Goal: Information Seeking & Learning: Learn about a topic

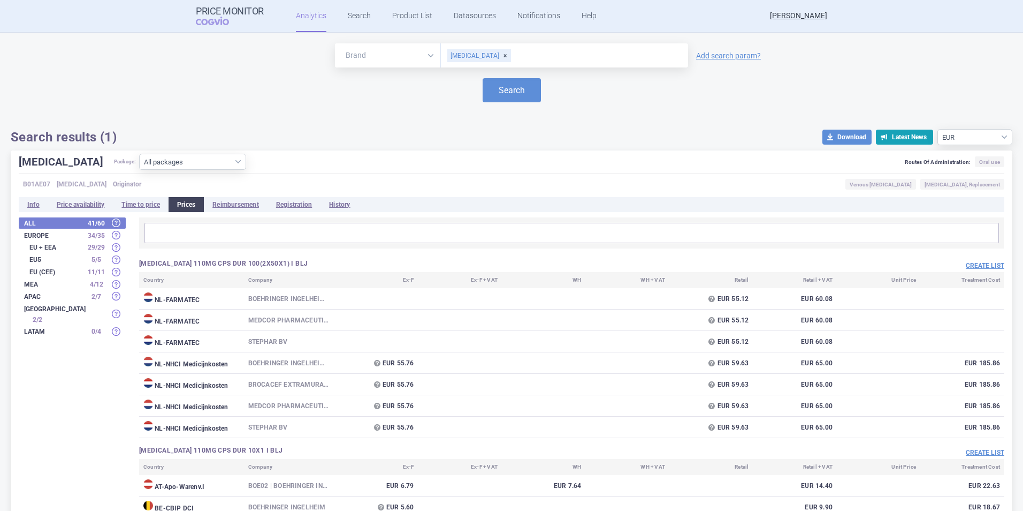
select select "EUR"
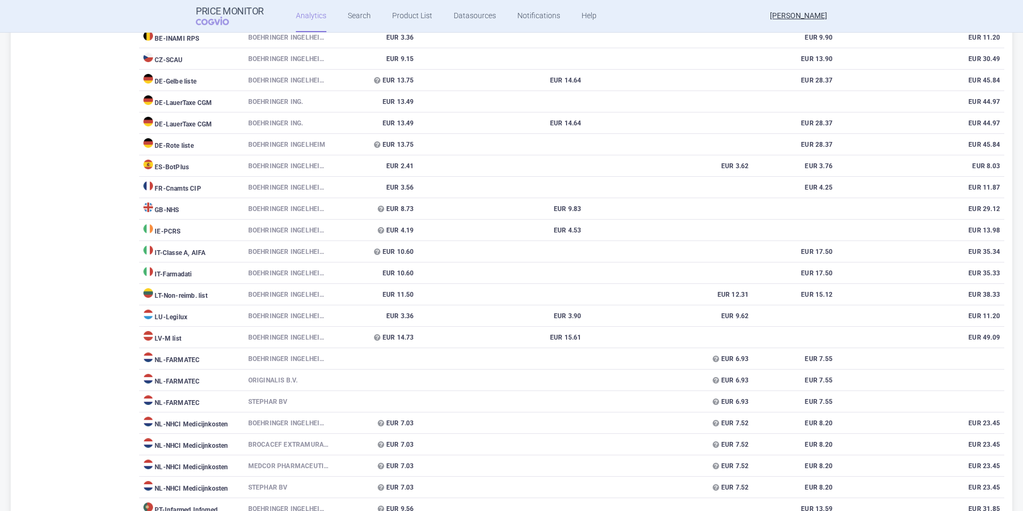
scroll to position [8937, 0]
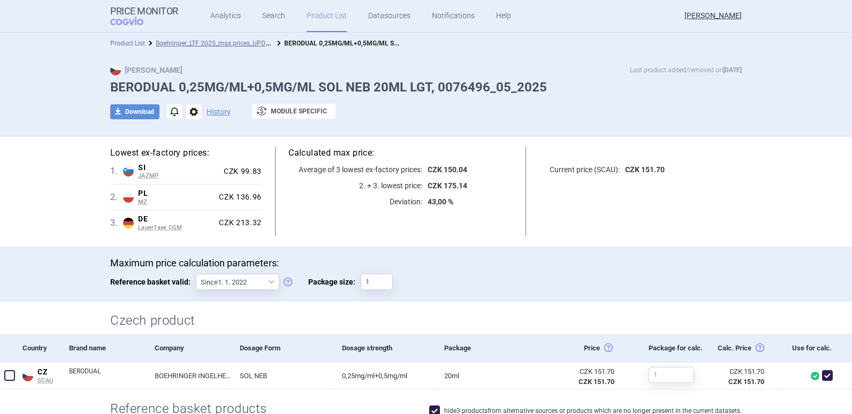
click at [135, 43] on link "Product List" at bounding box center [127, 43] width 35 height 7
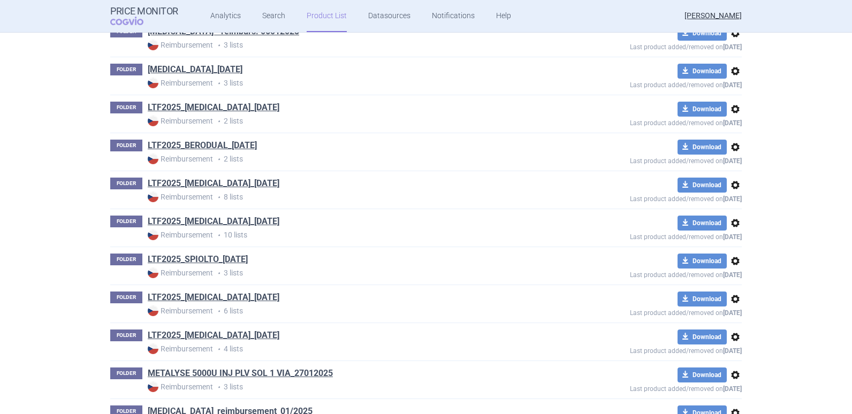
scroll to position [739, 0]
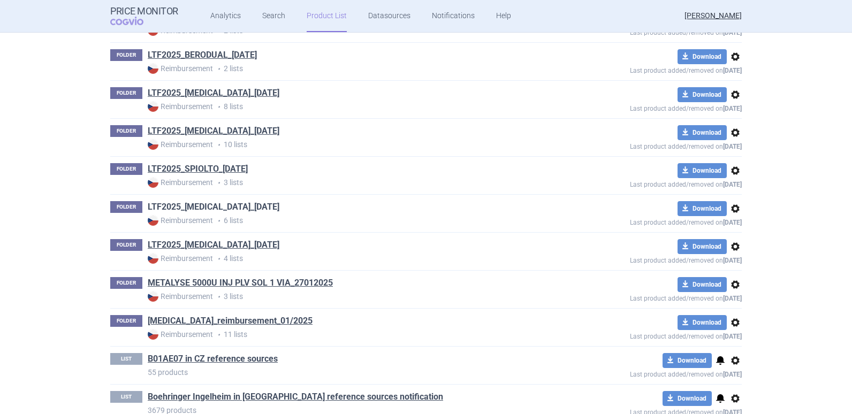
click at [230, 204] on link "LTF2025_SPIRIVA_2025-05-20" at bounding box center [214, 207] width 132 height 12
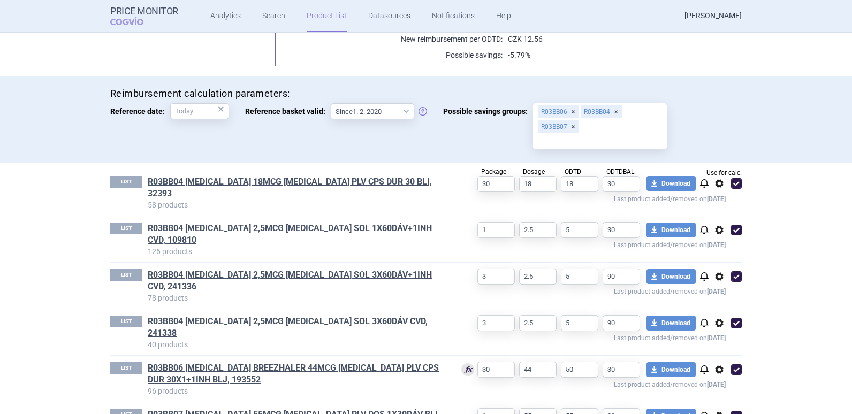
scroll to position [278, 0]
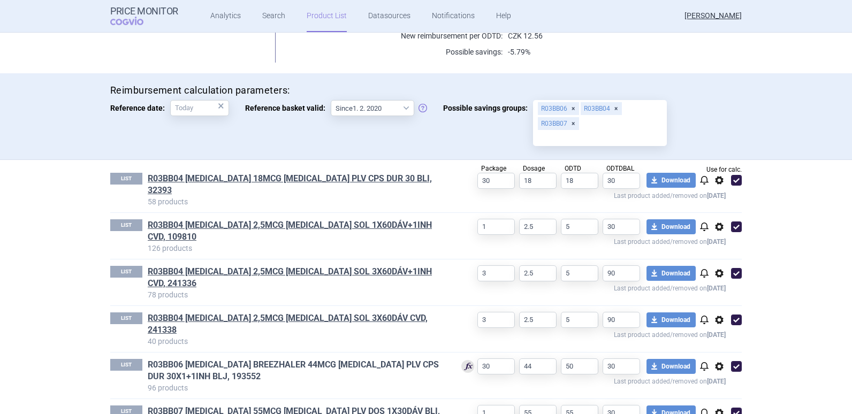
click at [355, 359] on link "R03BB06 SEEBRI BREEZHALER 44MCG INH PLV CPS DUR 30X1+1INH BLJ, 193552" at bounding box center [296, 371] width 297 height 24
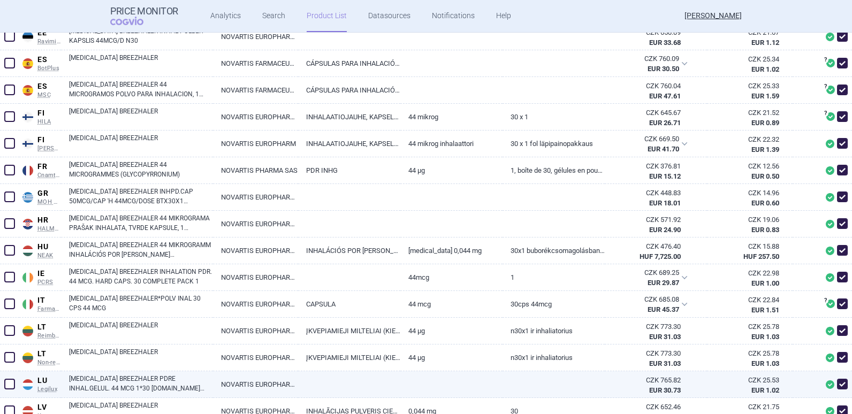
scroll to position [884, 0]
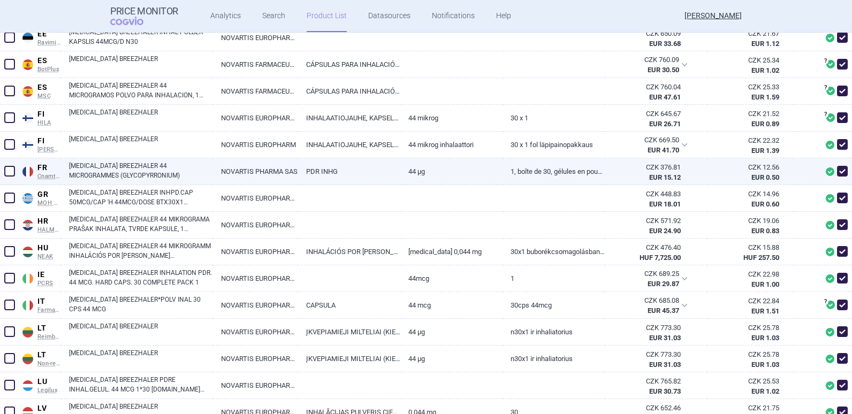
click at [163, 164] on link "SEEBRI BREEZHALER 44 MICROGRAMMES (GLYCOPYRRONIUM)" at bounding box center [141, 170] width 144 height 19
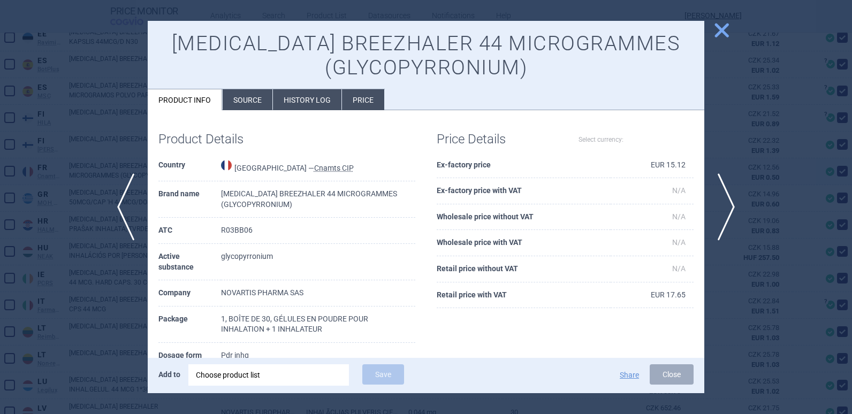
select select "EUR"
click at [308, 102] on li "History log" at bounding box center [307, 99] width 69 height 21
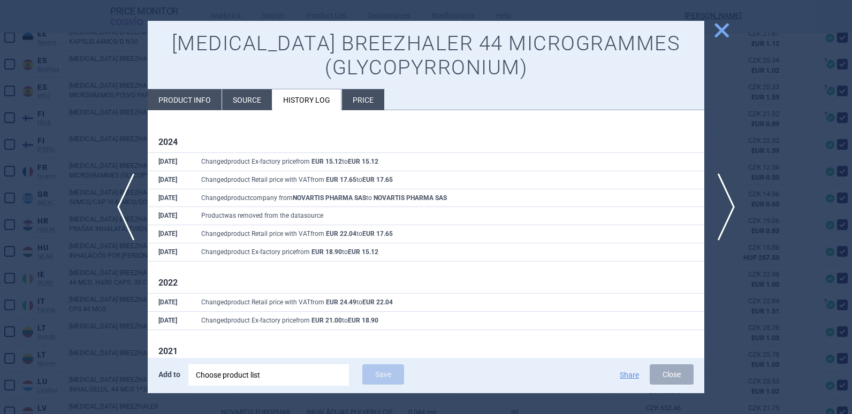
click at [369, 101] on li "Price" at bounding box center [363, 99] width 42 height 21
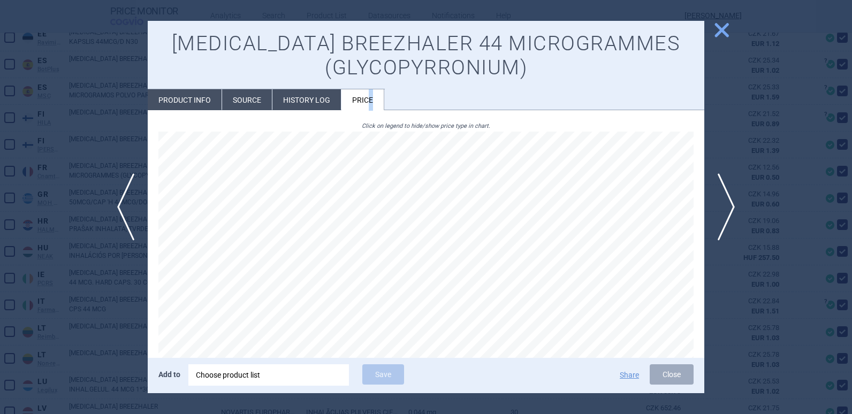
click at [722, 23] on span "close" at bounding box center [721, 30] width 19 height 19
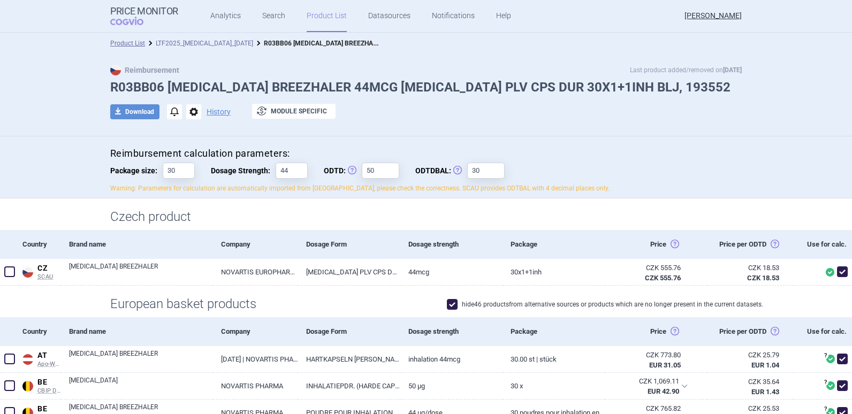
click at [229, 42] on link "LTF2025_SPIRIVA_2025-05-20" at bounding box center [204, 43] width 97 height 7
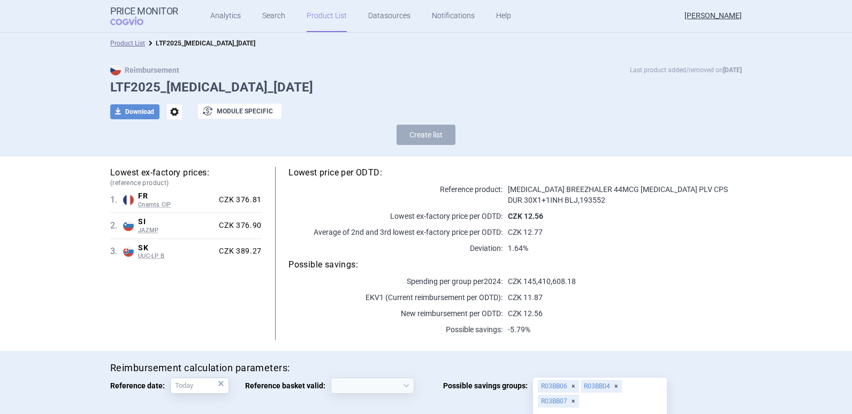
select select "2020-02-01"
click at [274, 13] on link "Search" at bounding box center [273, 16] width 23 height 32
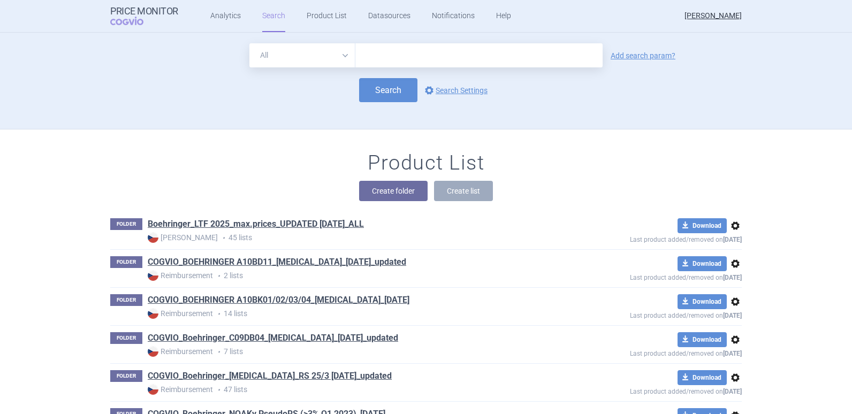
click at [483, 58] on input "text" at bounding box center [478, 55] width 247 height 24
type input "spiolto"
click button "Search" at bounding box center [388, 90] width 58 height 24
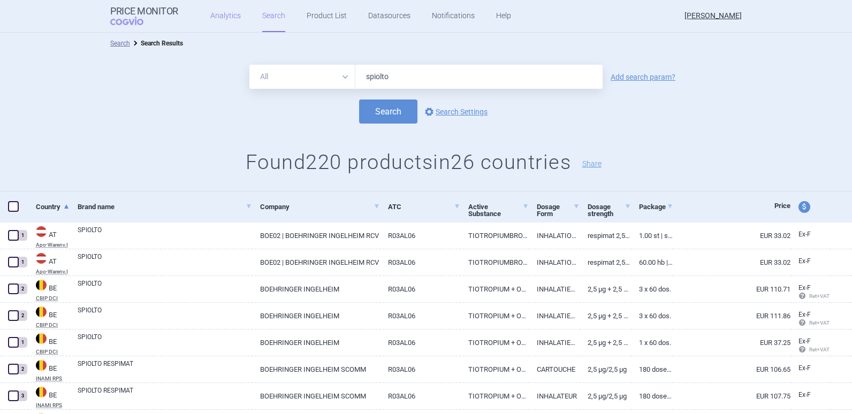
click at [210, 11] on link "Analytics" at bounding box center [225, 16] width 31 height 32
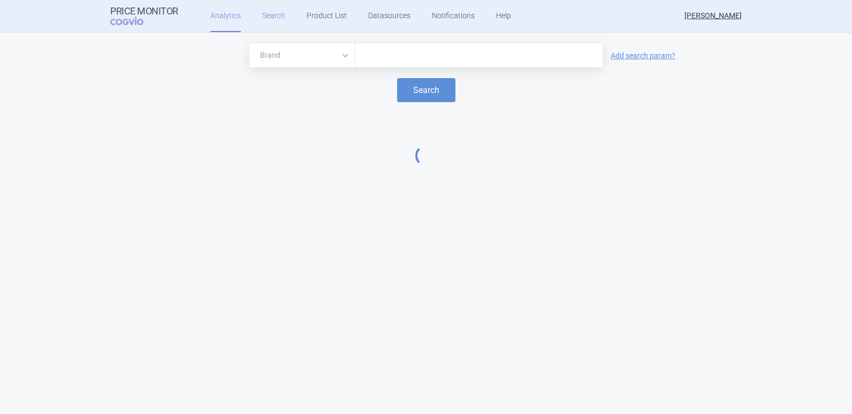
click at [278, 18] on link "Search" at bounding box center [273, 16] width 23 height 32
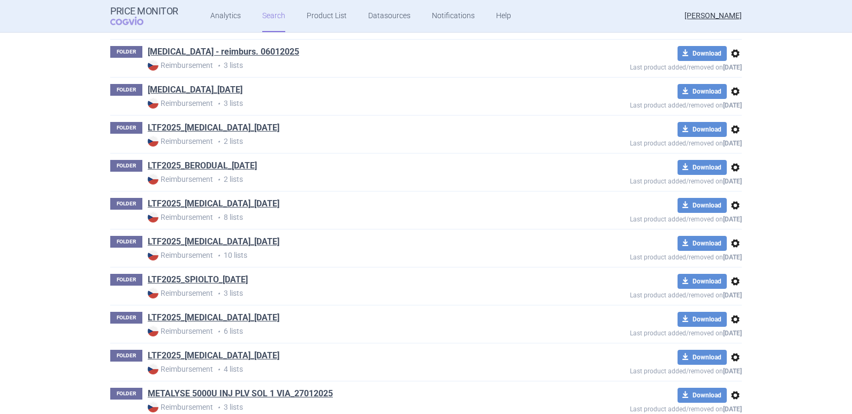
scroll to position [780, 0]
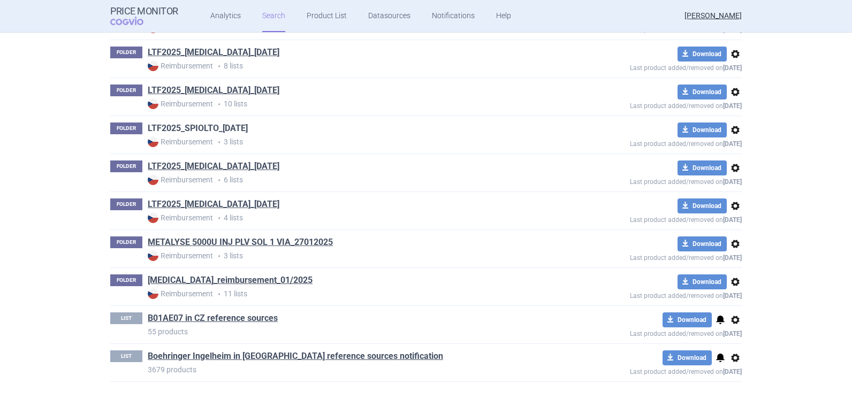
click at [237, 124] on link "LTF2025_SPIOLTO_2025-05-20" at bounding box center [198, 129] width 100 height 12
